Goal: Information Seeking & Learning: Learn about a topic

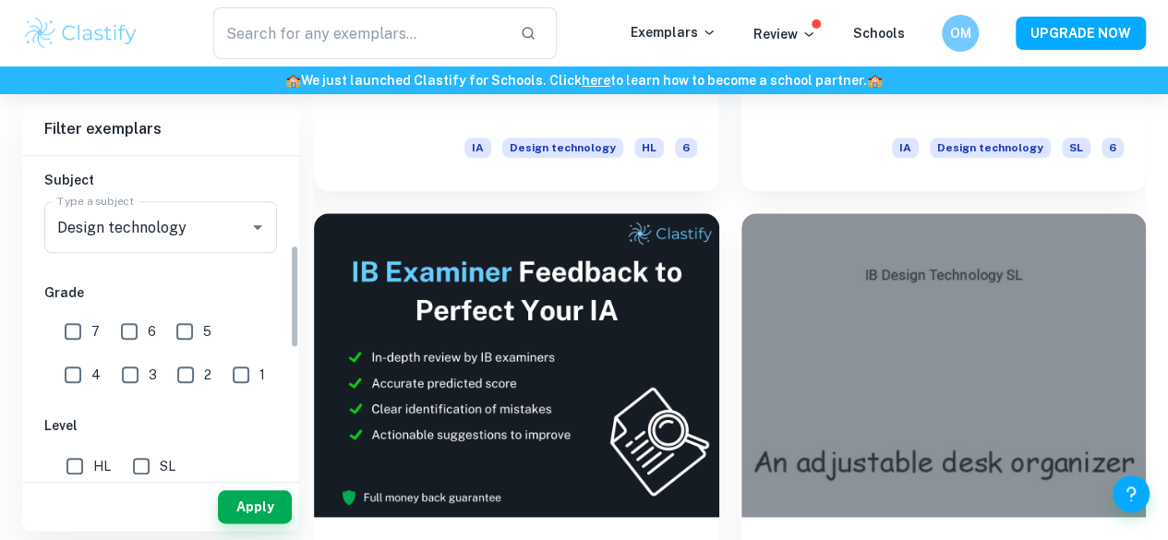
scroll to position [274, 0]
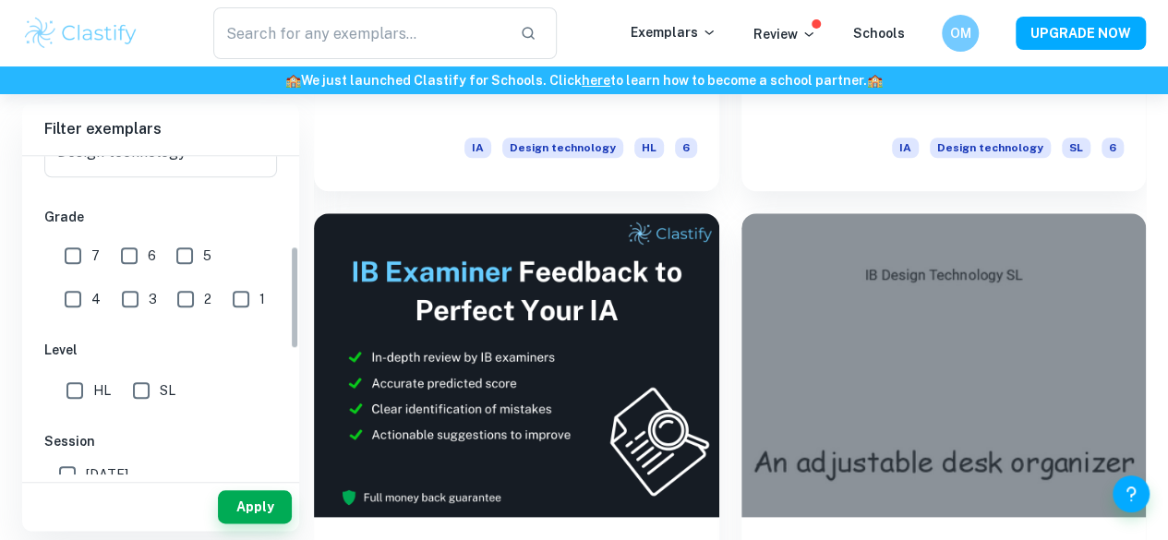
click at [63, 253] on input "7" at bounding box center [72, 255] width 37 height 37
checkbox input "true"
click at [277, 489] on div "Apply" at bounding box center [160, 507] width 277 height 48
click at [262, 505] on button "Apply" at bounding box center [255, 506] width 74 height 33
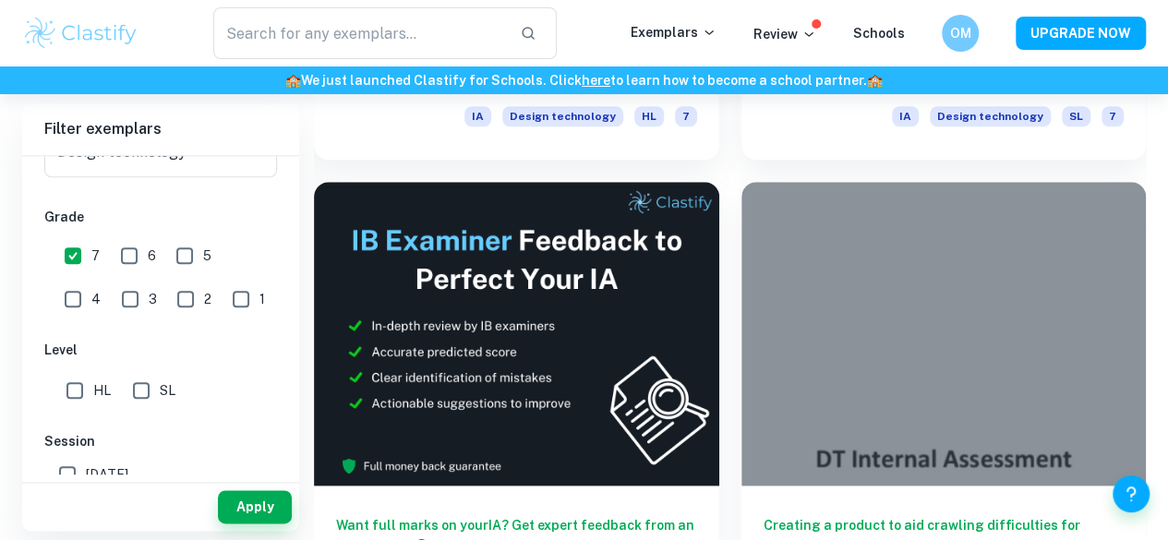
scroll to position [820, 0]
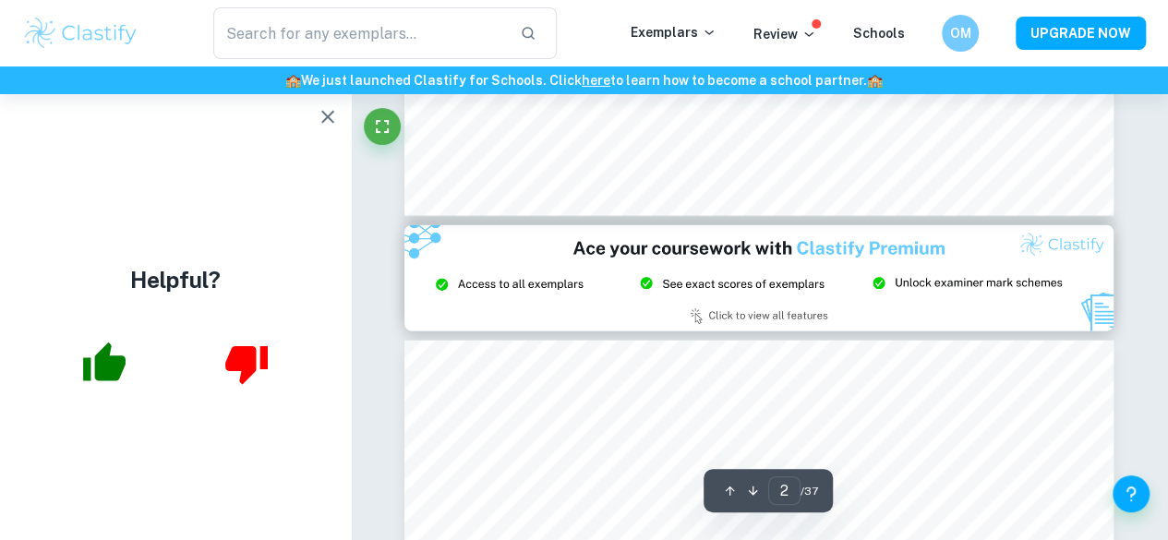
scroll to position [2028, 0]
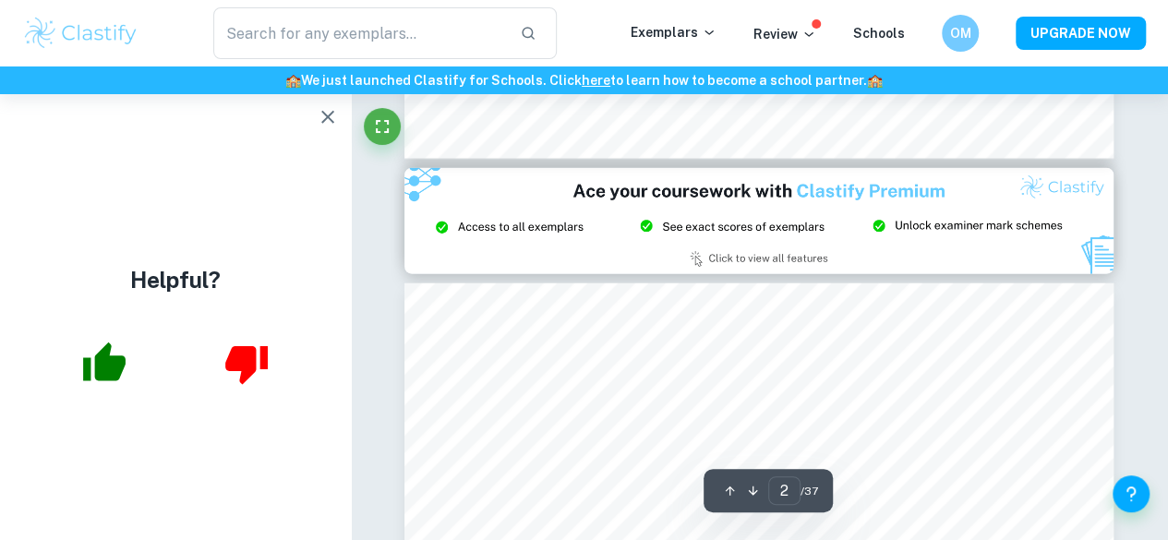
type input "3"
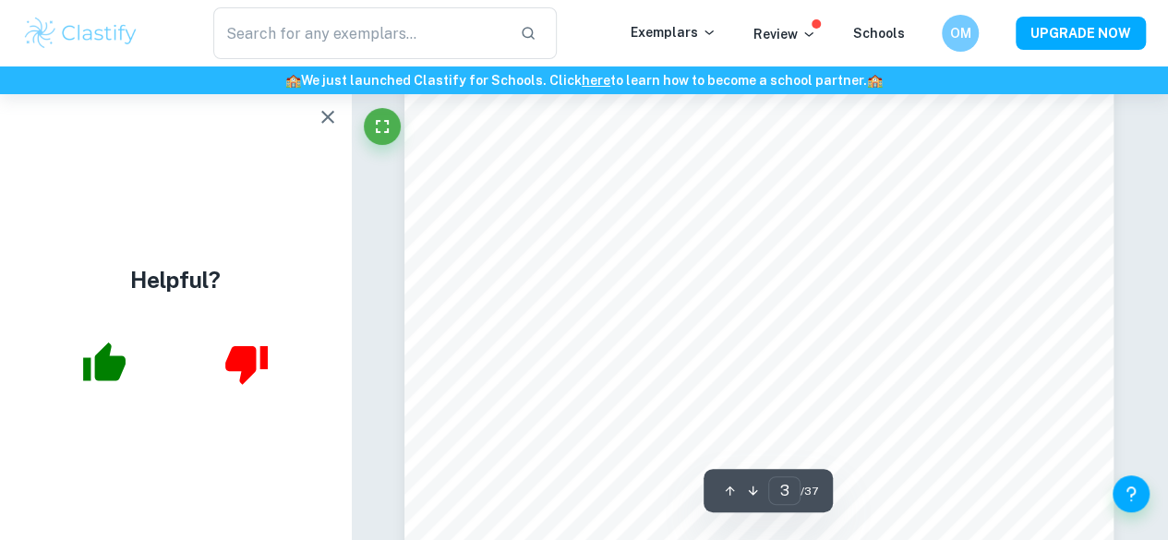
scroll to position [2481, 0]
